Goal: Check status: Check status

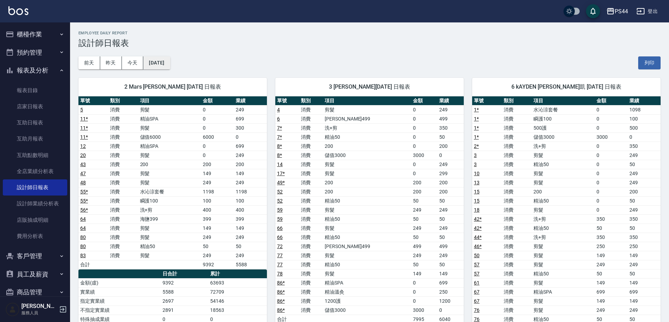
click at [152, 65] on button "[DATE]" at bounding box center [156, 62] width 27 height 13
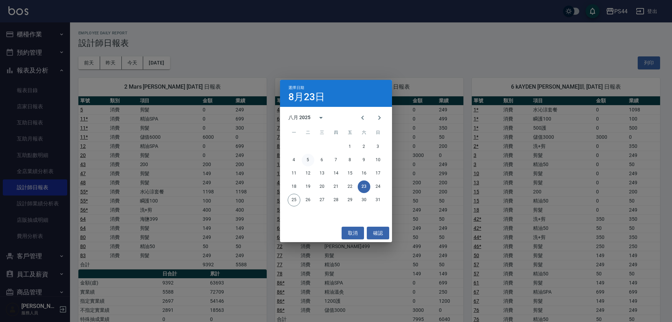
click at [307, 158] on button "5" at bounding box center [308, 160] width 13 height 13
